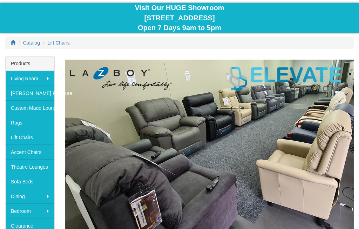
scroll to position [62, 0]
click at [172, 116] on img at bounding box center [209, 149] width 288 height 178
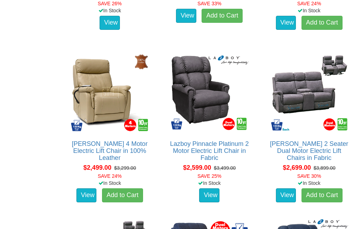
scroll to position [1213, 0]
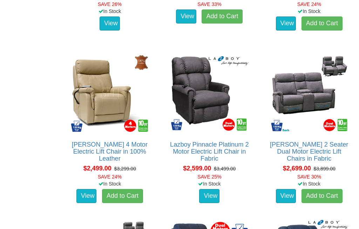
click at [277, 101] on img at bounding box center [309, 93] width 81 height 81
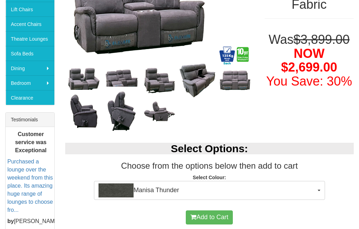
scroll to position [217, 0]
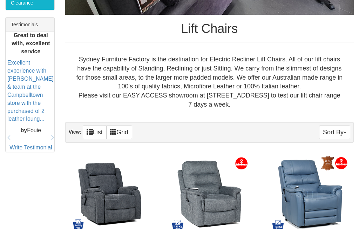
scroll to position [286, 0]
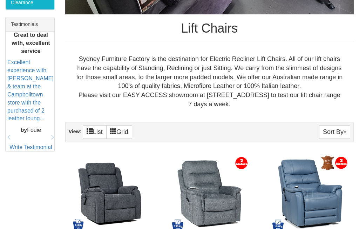
click at [282, 129] on div "Sort By Product Name Price+ Quantity View: List Grid" at bounding box center [209, 132] width 288 height 21
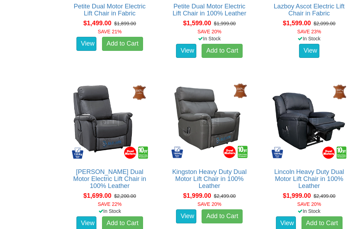
scroll to position [690, 0]
click at [185, 217] on link "View" at bounding box center [186, 216] width 20 height 14
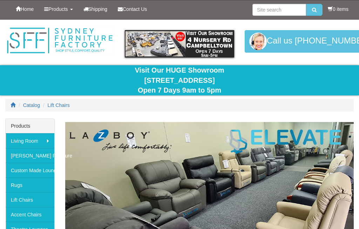
scroll to position [716, 0]
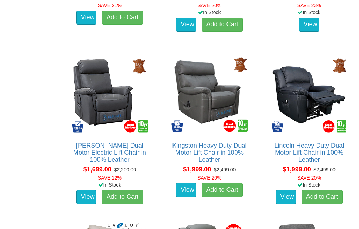
click at [286, 198] on link "View" at bounding box center [286, 197] width 20 height 14
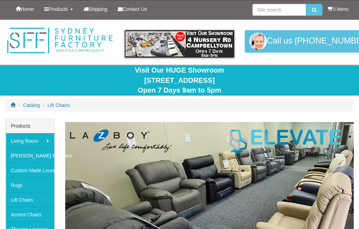
scroll to position [716, 0]
